Goal: Use online tool/utility: Utilize a website feature to perform a specific function

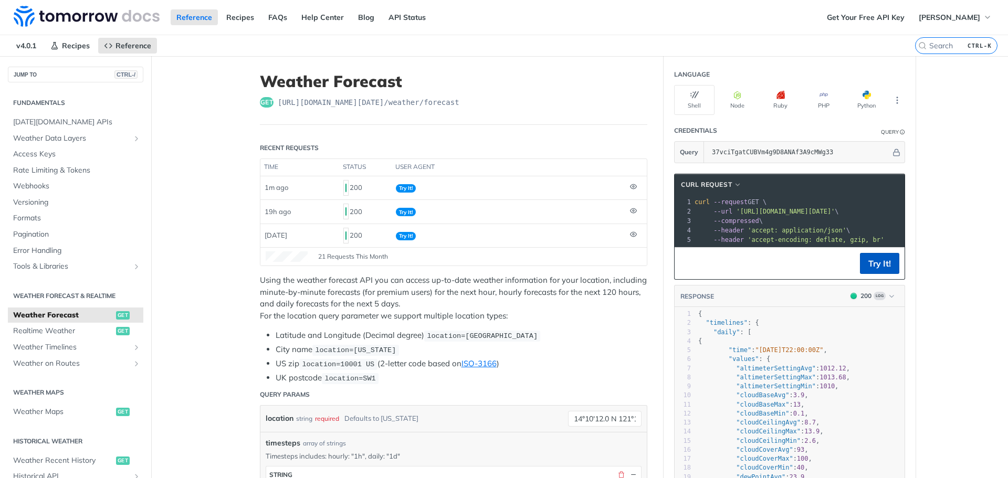
scroll to position [210, 0]
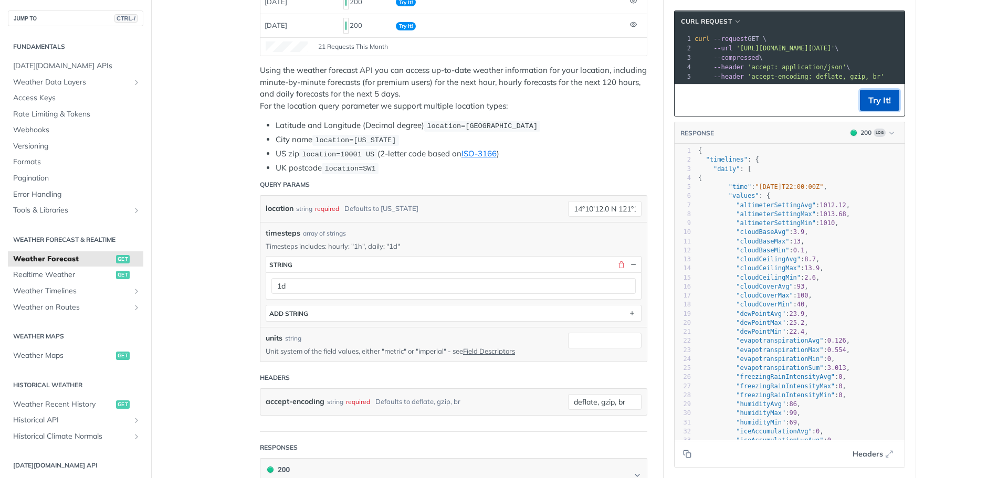
click at [878, 109] on button "Try It!" at bounding box center [879, 100] width 39 height 21
drag, startPoint x: 569, startPoint y: 208, endPoint x: 679, endPoint y: 205, distance: 109.7
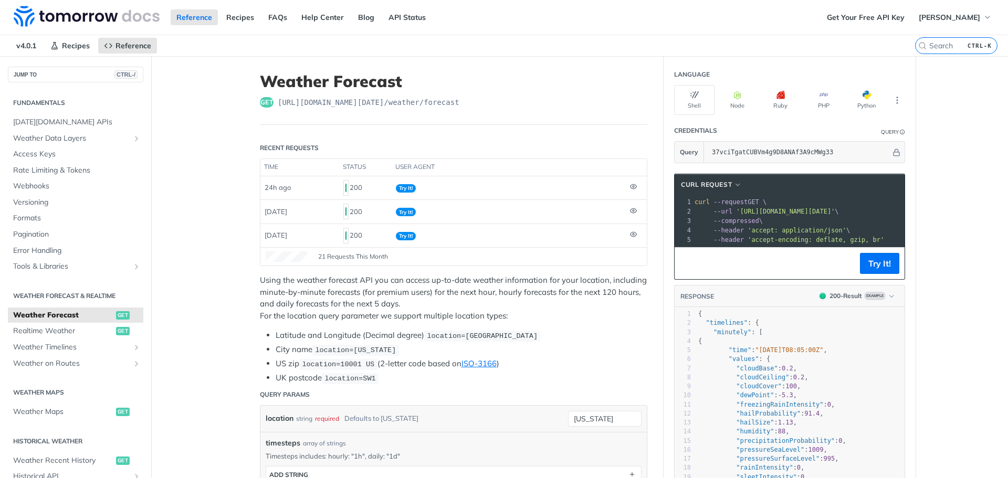
scroll to position [210, 0]
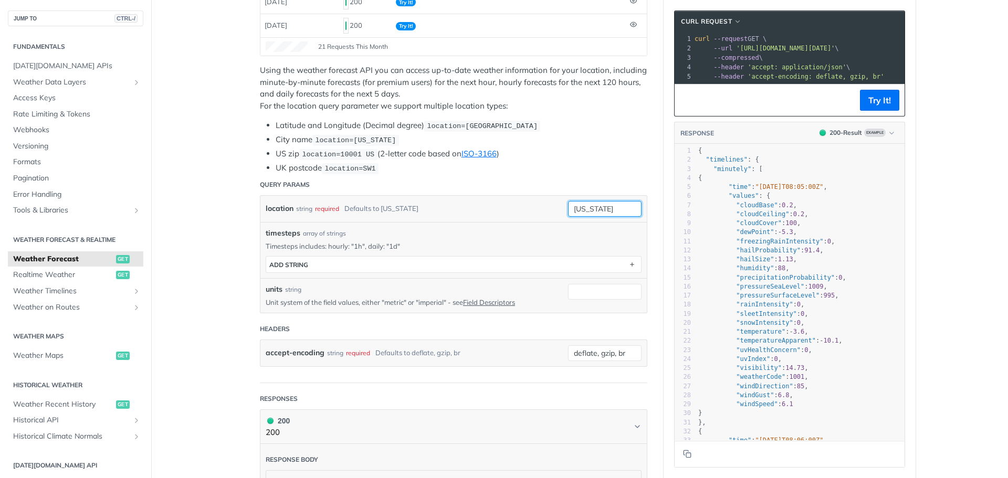
drag, startPoint x: 618, startPoint y: 206, endPoint x: 472, endPoint y: 199, distance: 146.1
click at [478, 198] on div "location string required Defaults to new york new york required type : string U…" at bounding box center [453, 209] width 386 height 26
paste input "14°10'12.0 N 121°15'25.2 E"
type input "14°10'12.0 N 121°15'25.2 E"
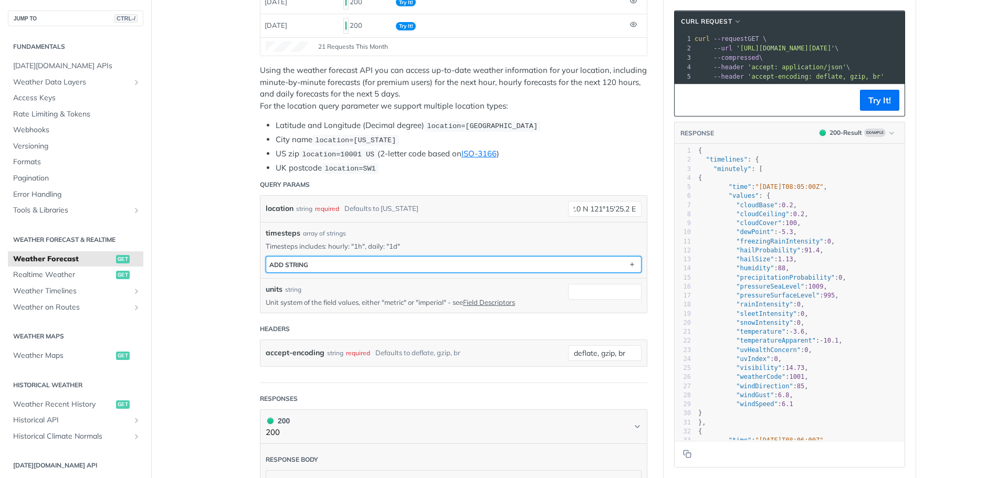
click at [410, 260] on button "ADD string" at bounding box center [453, 265] width 375 height 16
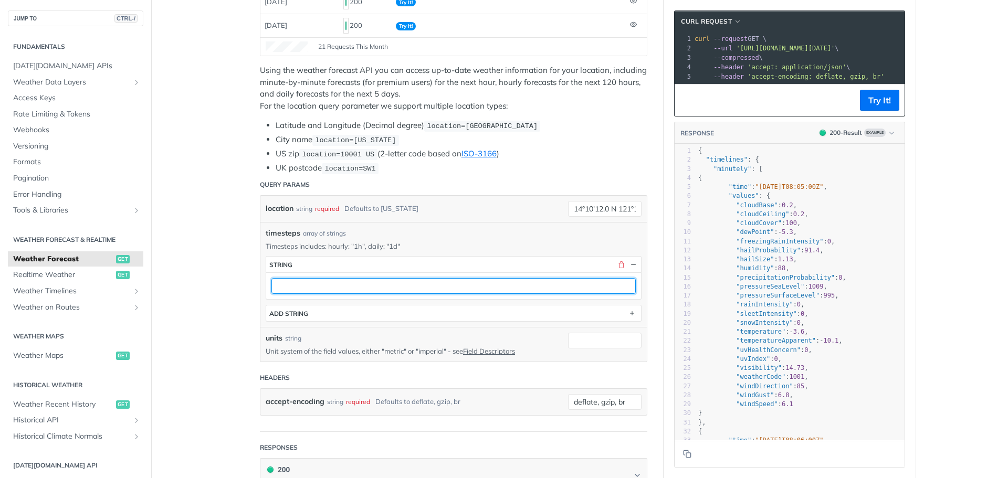
click at [336, 285] on input "text" at bounding box center [453, 286] width 364 height 16
type input "1d"
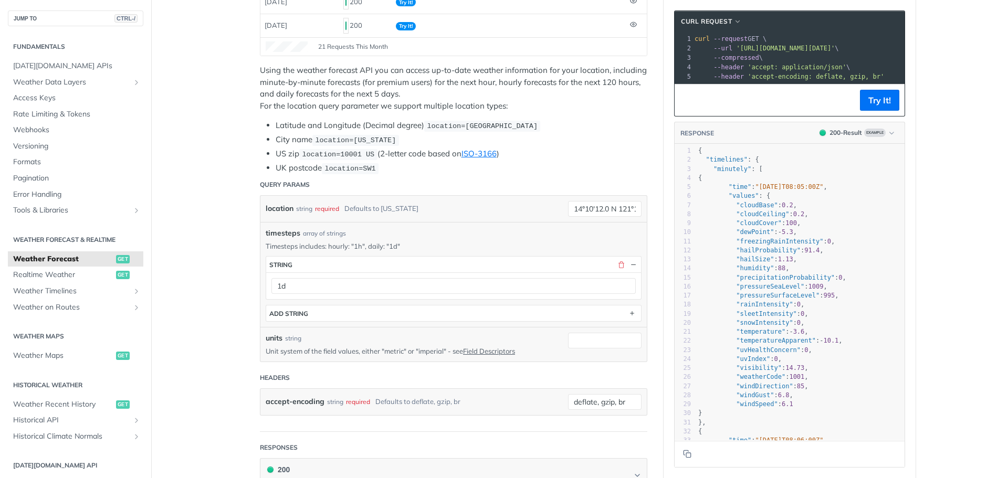
click at [870, 106] on button "Try It!" at bounding box center [879, 100] width 39 height 21
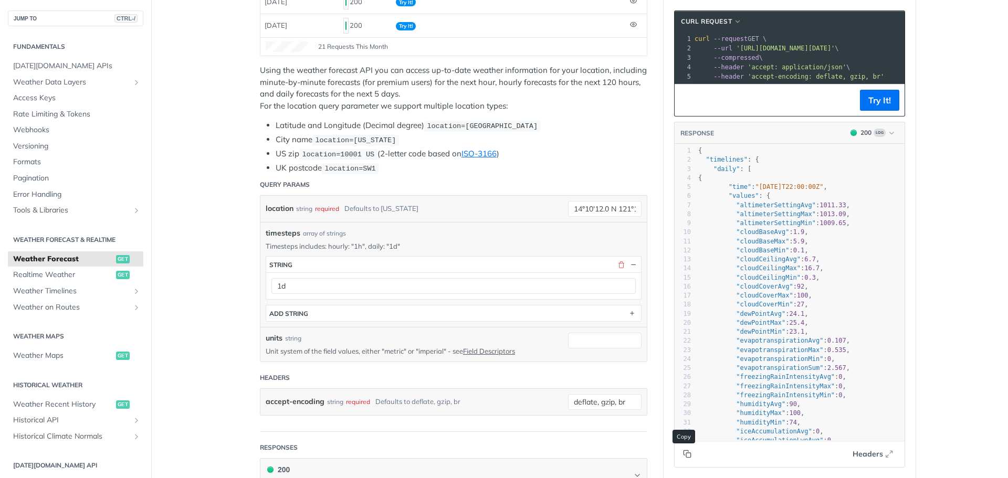
click at [683, 455] on icon "Copy to clipboard" at bounding box center [685, 452] width 5 height 5
drag, startPoint x: 957, startPoint y: 193, endPoint x: 989, endPoint y: 118, distance: 82.1
